Goal: Obtain resource: Obtain resource

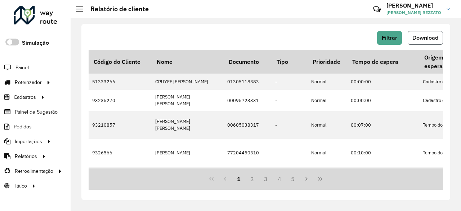
click at [432, 41] on button "Download" at bounding box center [425, 38] width 35 height 14
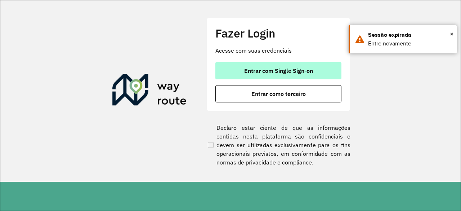
click at [305, 68] on span "Entrar com Single Sign-on" at bounding box center [278, 71] width 69 height 6
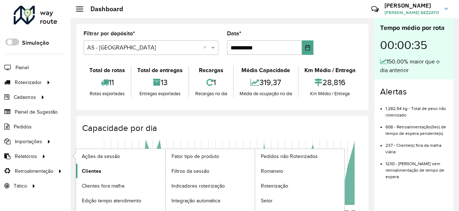
click at [93, 170] on span "Clientes" at bounding box center [91, 171] width 19 height 8
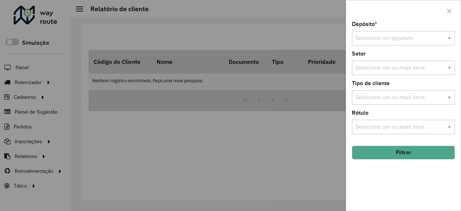
click at [402, 36] on input "text" at bounding box center [395, 38] width 81 height 9
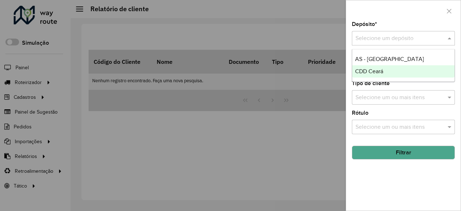
click at [382, 70] on span "CDD Ceará" at bounding box center [369, 71] width 28 height 6
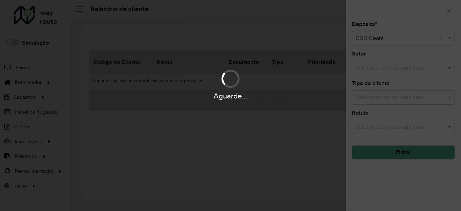
click at [409, 153] on hb-app "Aguarde... Pop-up bloqueado! Seu navegador bloqueou automáticamente a abertura …" at bounding box center [230, 105] width 461 height 211
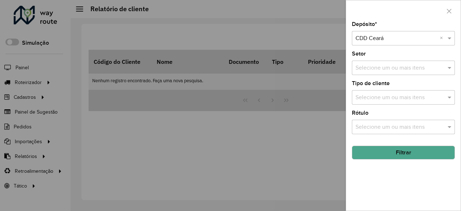
click at [409, 153] on button "Filtrar" at bounding box center [403, 152] width 103 height 14
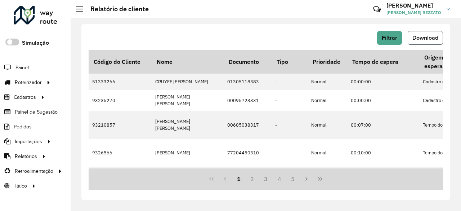
click at [416, 38] on span "Download" at bounding box center [425, 38] width 26 height 6
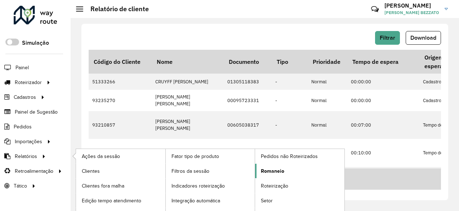
click at [266, 170] on span "Romaneio" at bounding box center [272, 171] width 23 height 8
